Goal: Transaction & Acquisition: Obtain resource

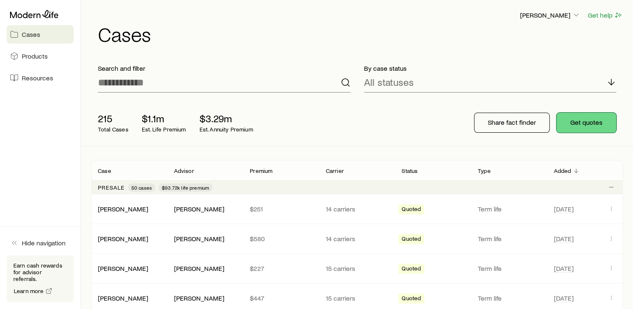
click at [572, 119] on button "Get quotes" at bounding box center [586, 122] width 60 height 20
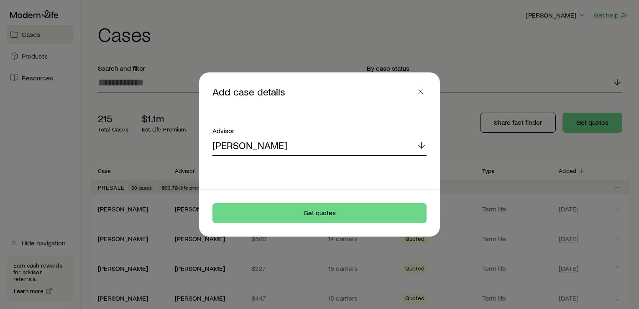
click at [285, 143] on div "[PERSON_NAME]" at bounding box center [319, 145] width 214 height 20
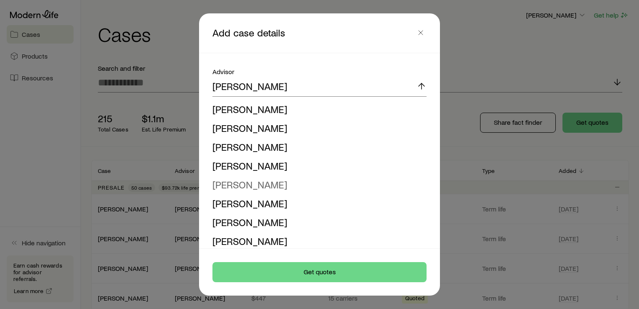
click at [264, 187] on span "[PERSON_NAME]" at bounding box center [249, 184] width 75 height 12
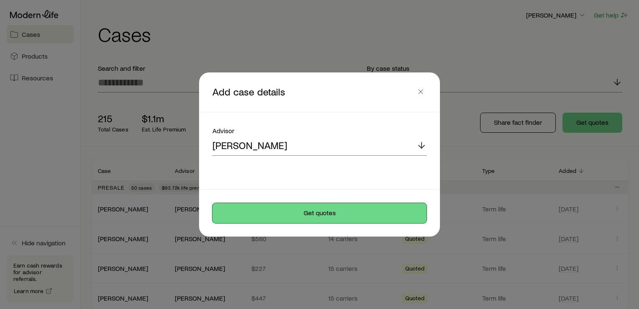
click at [316, 217] on button "Get quotes" at bounding box center [319, 213] width 214 height 20
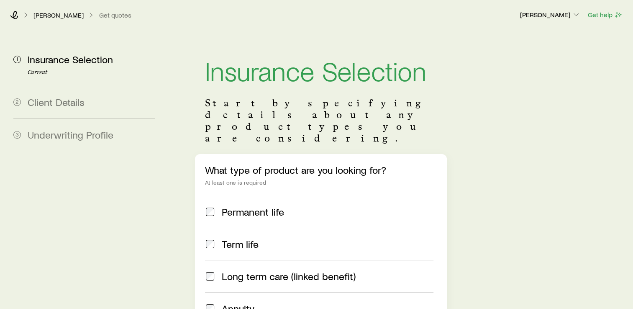
click at [216, 238] on div "Term life" at bounding box center [319, 244] width 228 height 12
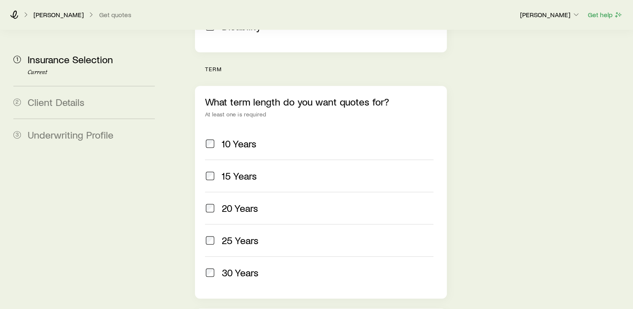
scroll to position [316, 0]
click at [244, 265] on span "30 Years" at bounding box center [240, 271] width 37 height 12
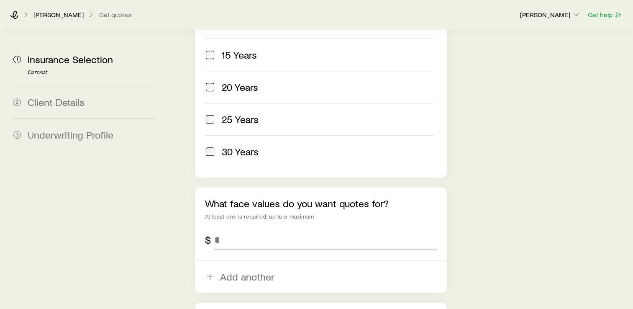
scroll to position [437, 0]
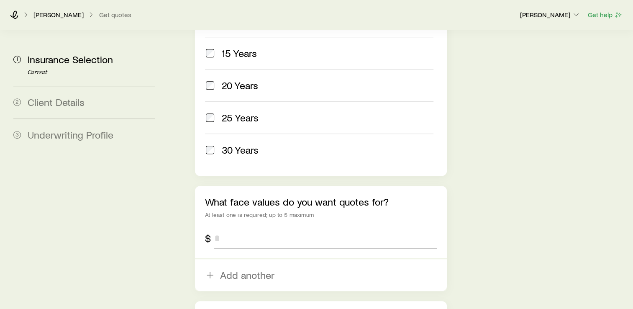
click at [225, 228] on input "tel" at bounding box center [325, 238] width 222 height 20
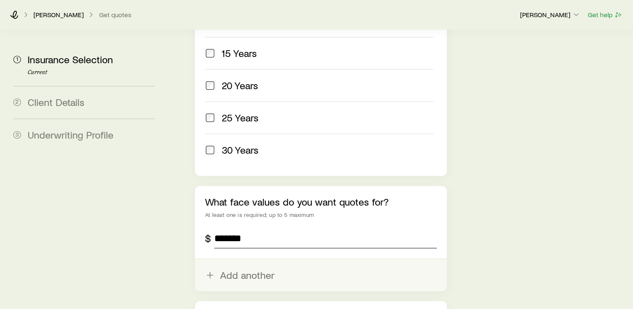
type input "*******"
click at [240, 259] on button "Add another" at bounding box center [321, 275] width 252 height 32
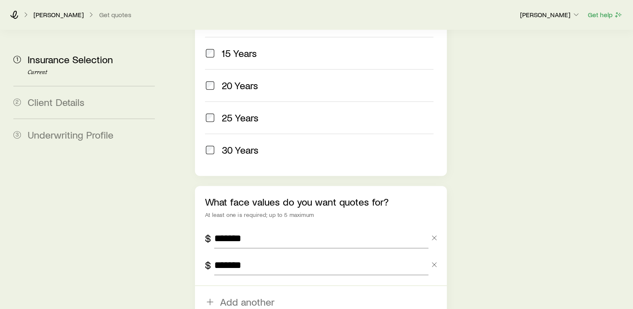
type input "*******"
click at [170, 228] on section "1 Insurance Selection Current 2 Client Details 3 Underwriting Profile Insurance…" at bounding box center [316, 7] width 619 height 826
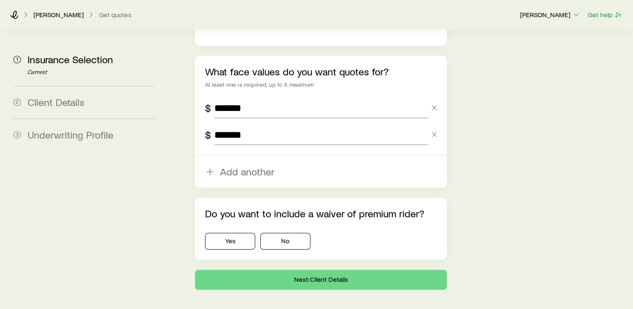
scroll to position [579, 0]
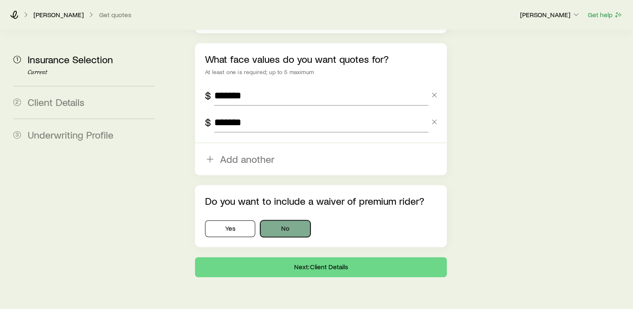
click at [283, 220] on button "No" at bounding box center [285, 228] width 50 height 17
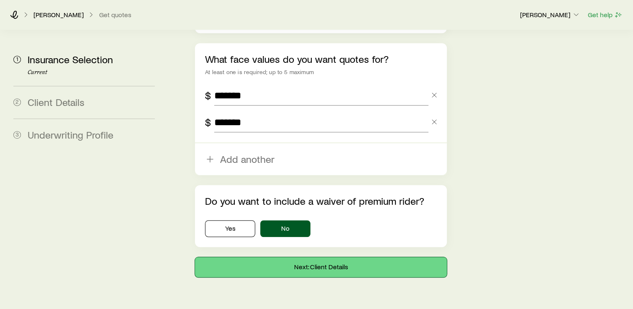
click at [279, 257] on button "Next: Client Details" at bounding box center [321, 267] width 252 height 20
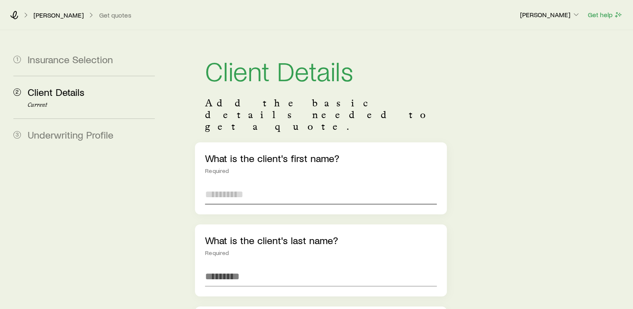
click at [228, 184] on input "text" at bounding box center [321, 194] width 232 height 20
type input "******"
type input "*****"
click at [199, 224] on div "What is the client's last name? Required *****" at bounding box center [321, 260] width 252 height 72
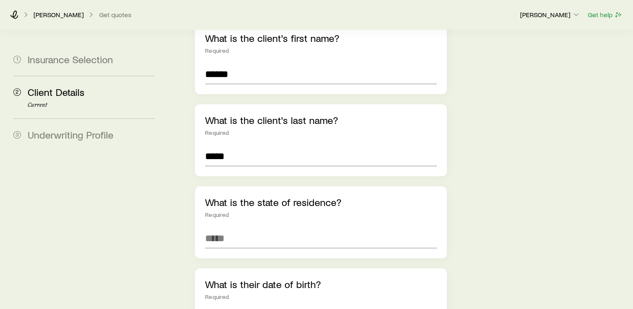
scroll to position [120, 0]
click at [250, 227] on input at bounding box center [321, 237] width 232 height 20
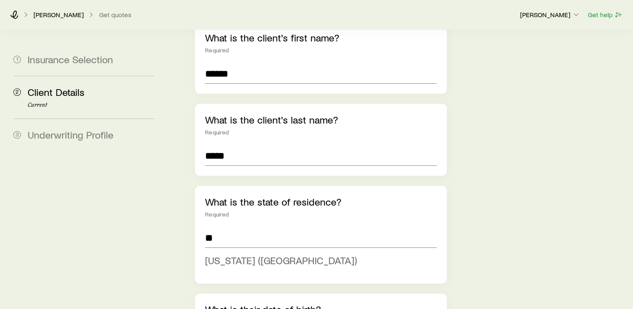
click at [214, 254] on span "[US_STATE] ([GEOGRAPHIC_DATA])" at bounding box center [281, 260] width 152 height 12
type input "**********"
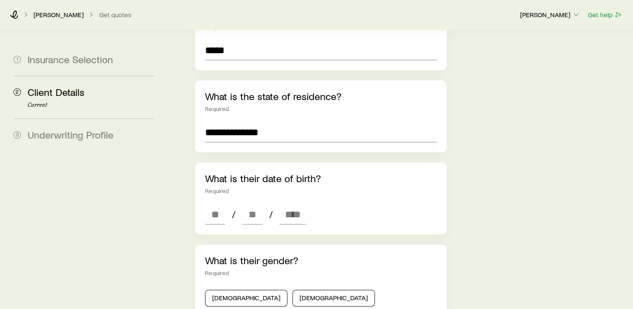
scroll to position [227, 0]
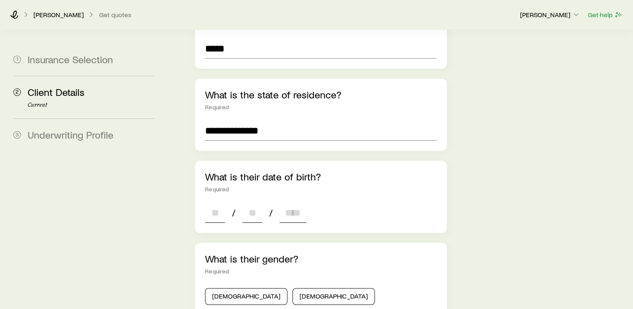
click at [220, 202] on input at bounding box center [215, 212] width 20 height 20
type input "**"
type input "****"
type input "*"
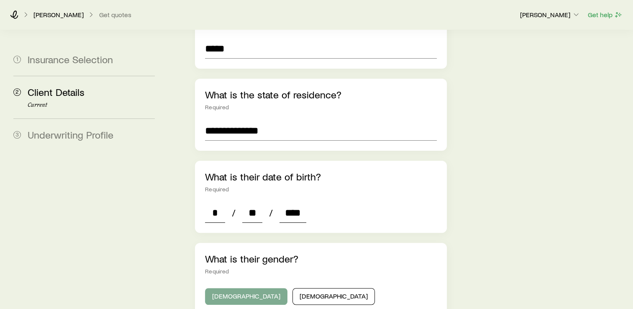
type input "****"
click at [231, 288] on button "[DEMOGRAPHIC_DATA]" at bounding box center [246, 296] width 82 height 17
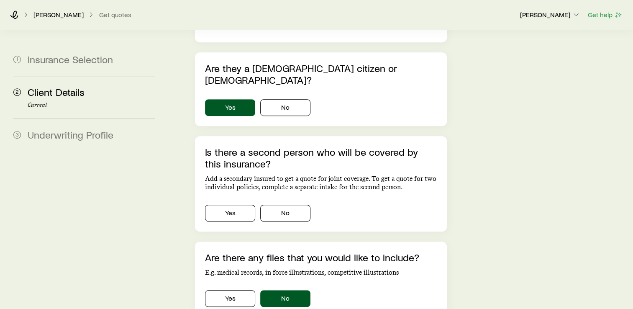
scroll to position [527, 0]
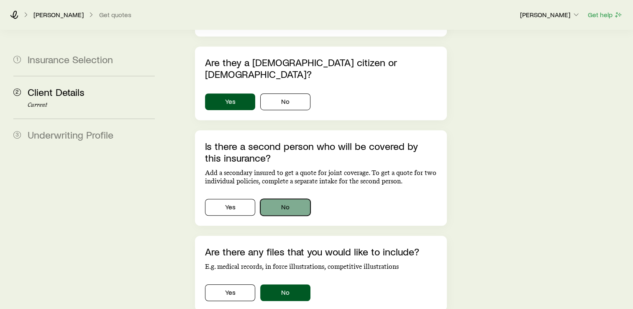
click at [289, 199] on button "No" at bounding box center [285, 207] width 50 height 17
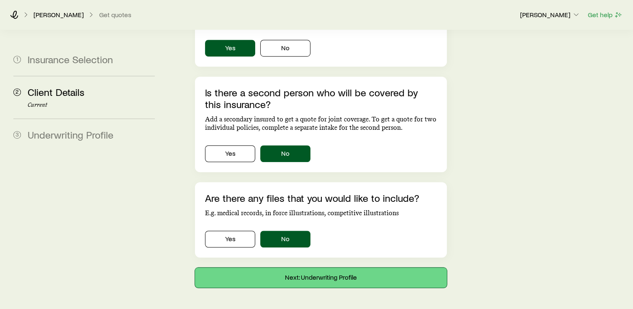
click at [343, 267] on button "Next: Underwriting Profile" at bounding box center [321, 277] width 252 height 20
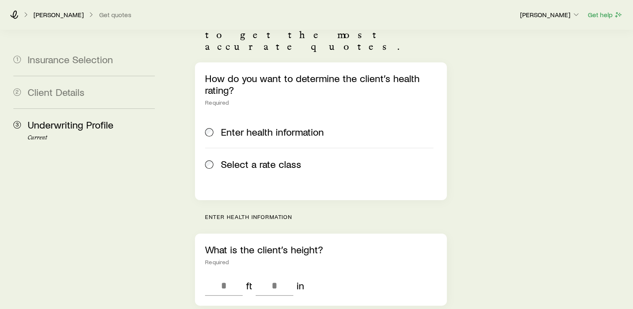
scroll to position [110, 0]
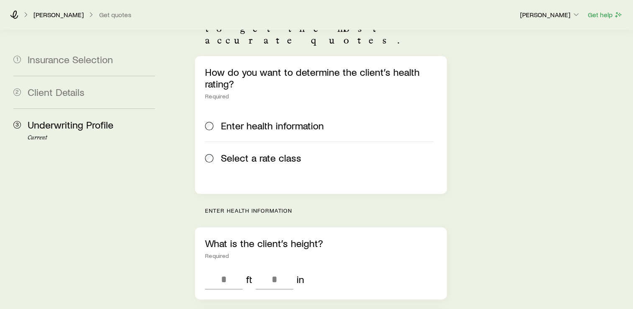
click at [265, 152] on span "Select a rate class" at bounding box center [261, 158] width 80 height 12
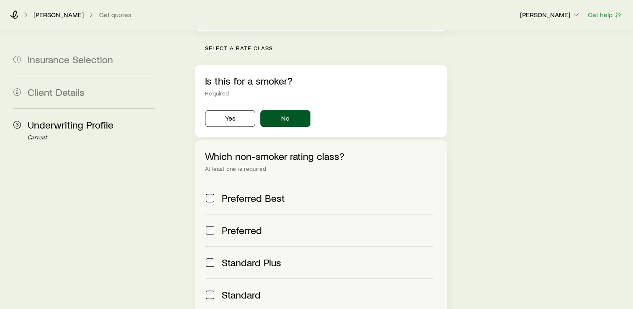
scroll to position [273, 0]
click at [269, 191] on span "Preferred Best" at bounding box center [253, 197] width 63 height 12
click at [240, 223] on span "Preferred" at bounding box center [242, 229] width 40 height 12
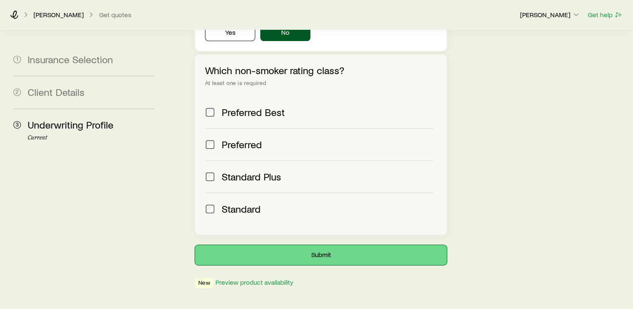
click at [336, 245] on button "Submit" at bounding box center [321, 255] width 252 height 20
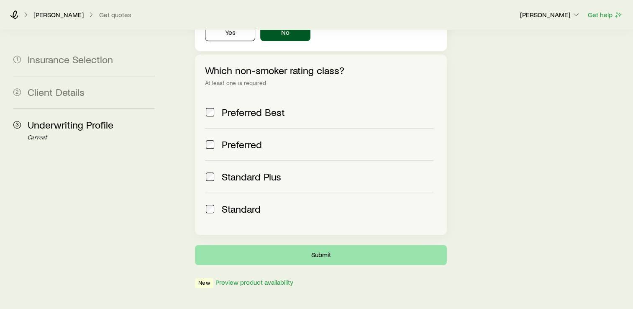
scroll to position [0, 0]
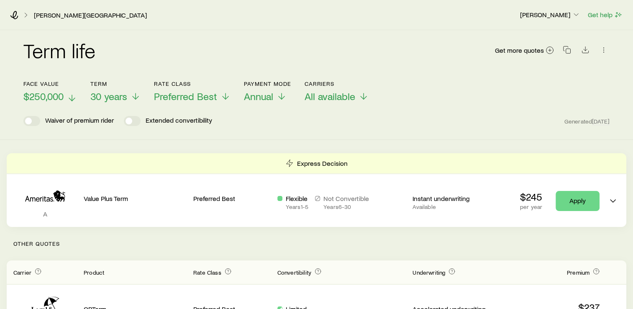
click at [70, 92] on p "$250,000" at bounding box center [50, 96] width 54 height 12
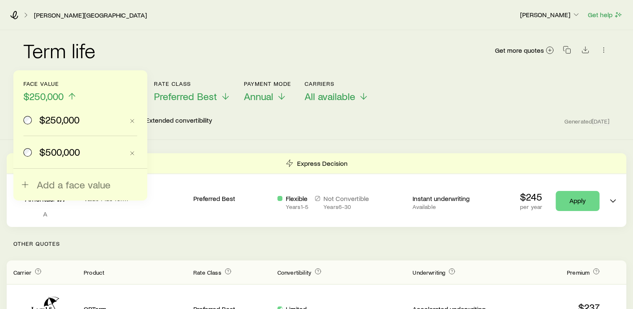
click at [73, 148] on span "$500,000" at bounding box center [59, 152] width 41 height 12
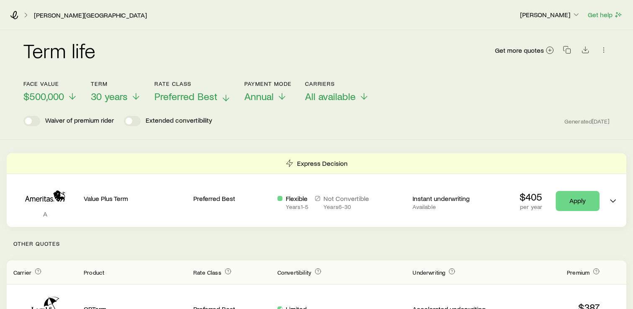
click at [180, 92] on span "Preferred Best" at bounding box center [185, 96] width 63 height 12
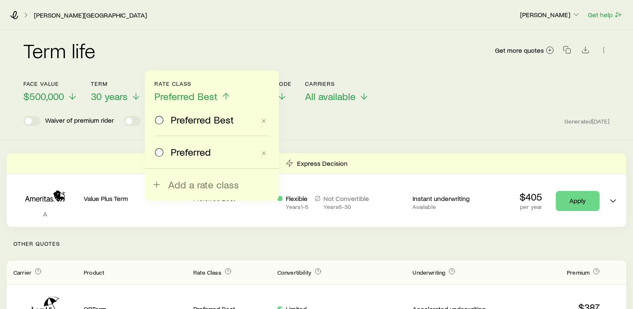
click at [189, 149] on span "Preferred" at bounding box center [191, 152] width 40 height 12
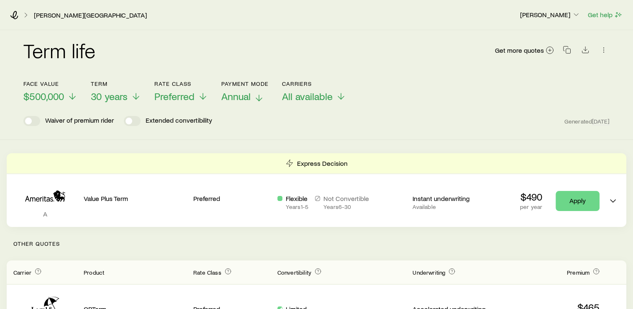
click at [248, 95] on span "Annual" at bounding box center [235, 96] width 29 height 12
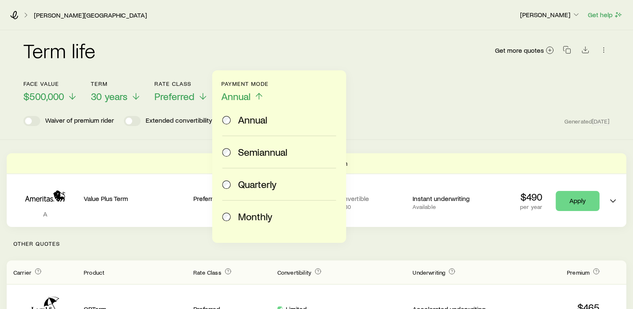
click at [248, 216] on span "Monthly" at bounding box center [255, 216] width 34 height 12
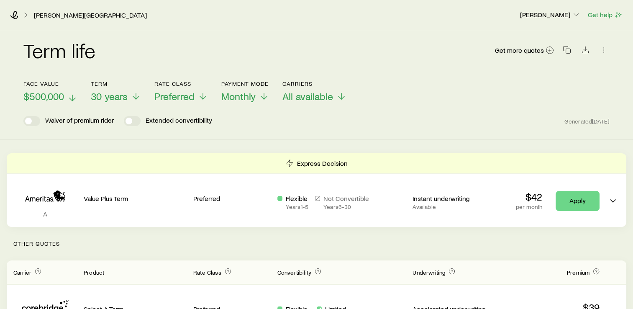
click at [67, 96] on icon at bounding box center [72, 98] width 10 height 10
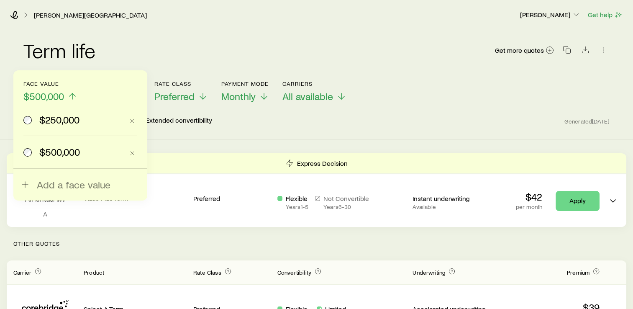
click at [66, 125] on label "$250,000" at bounding box center [73, 120] width 100 height 32
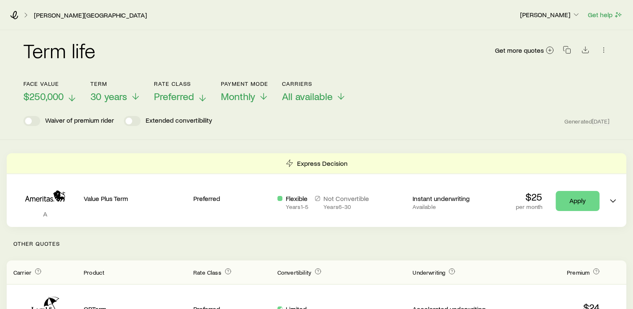
click at [182, 97] on span "Preferred" at bounding box center [174, 96] width 40 height 12
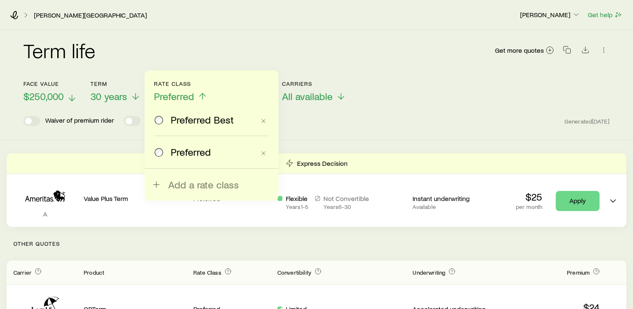
click at [180, 120] on span "Preferred Best" at bounding box center [202, 120] width 63 height 12
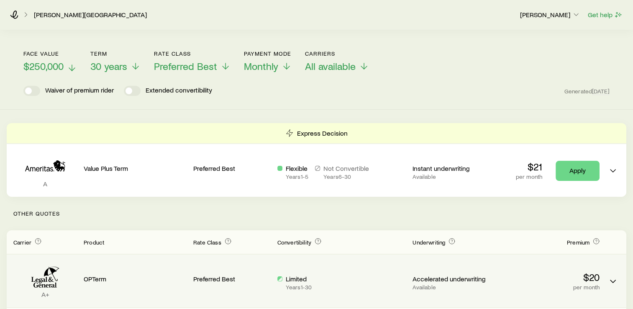
scroll to position [30, 0]
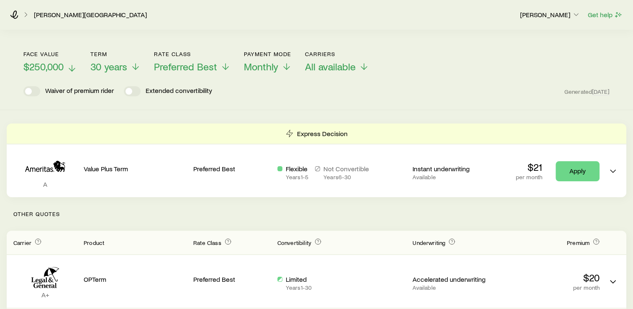
click at [59, 62] on span "$250,000" at bounding box center [43, 67] width 40 height 12
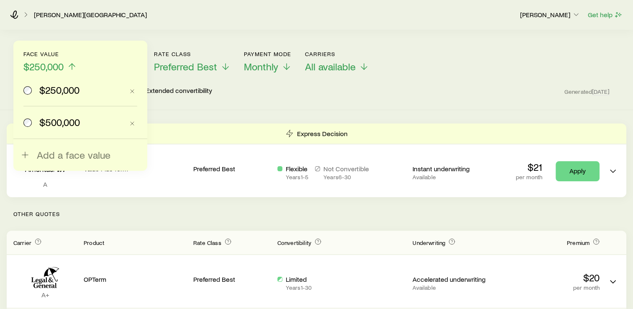
click at [72, 120] on span "$500,000" at bounding box center [59, 122] width 41 height 12
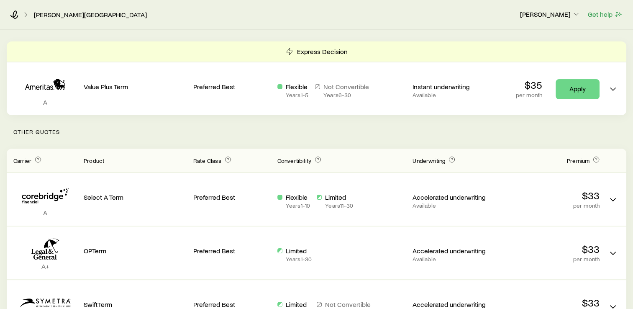
scroll to position [0, 0]
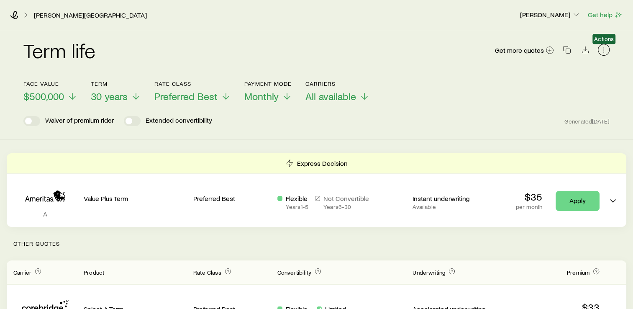
click at [601, 53] on icon "button" at bounding box center [603, 50] width 8 height 8
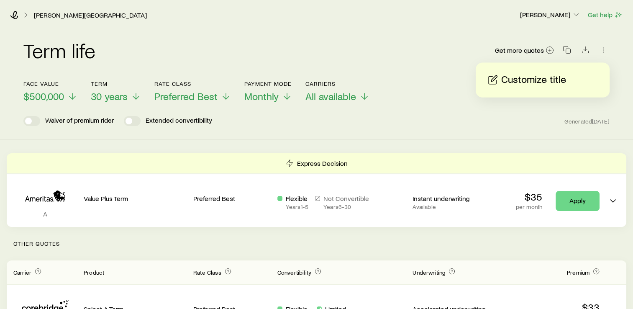
click at [440, 44] on div "Term life Get more quotes" at bounding box center [316, 55] width 586 height 30
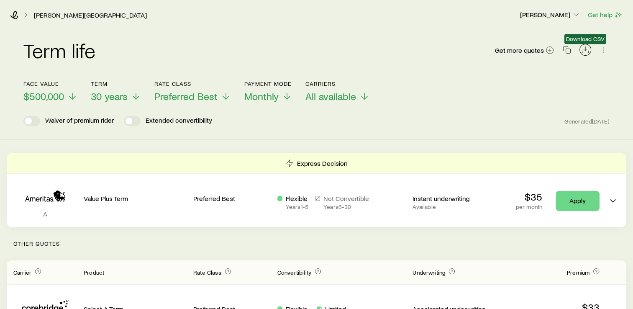
click at [582, 49] on icon "Download CSV" at bounding box center [585, 50] width 8 height 8
